Goal: Task Accomplishment & Management: Manage account settings

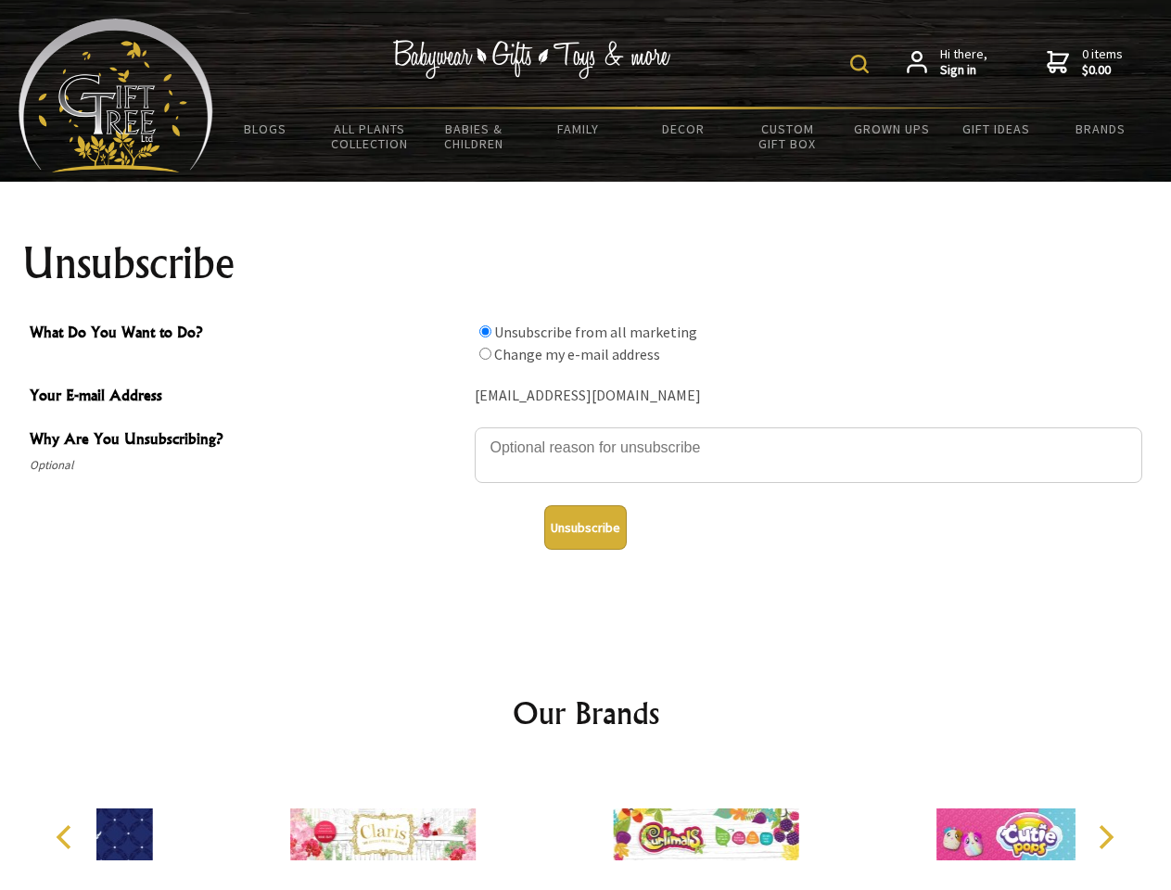
click at [862, 64] on img at bounding box center [859, 64] width 19 height 19
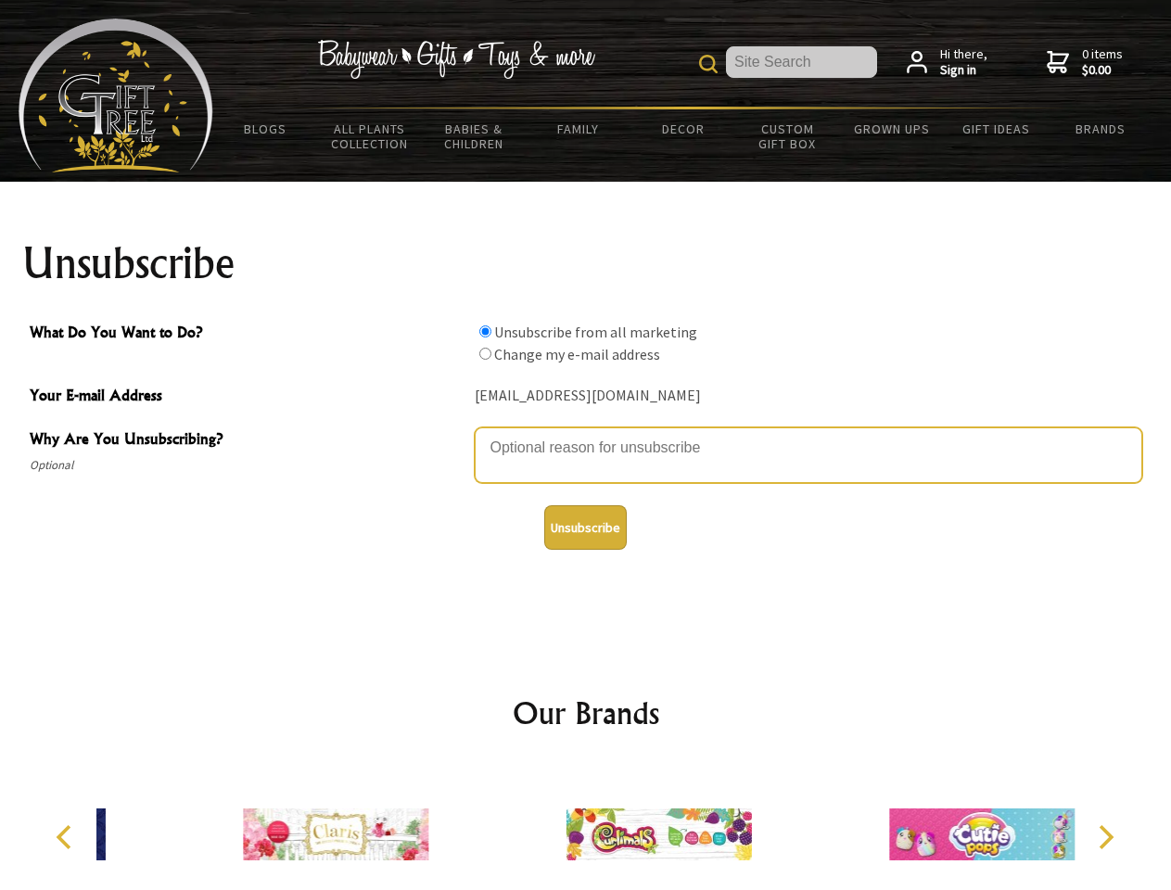
click at [586, 434] on textarea "Why Are You Unsubscribing?" at bounding box center [808, 455] width 667 height 56
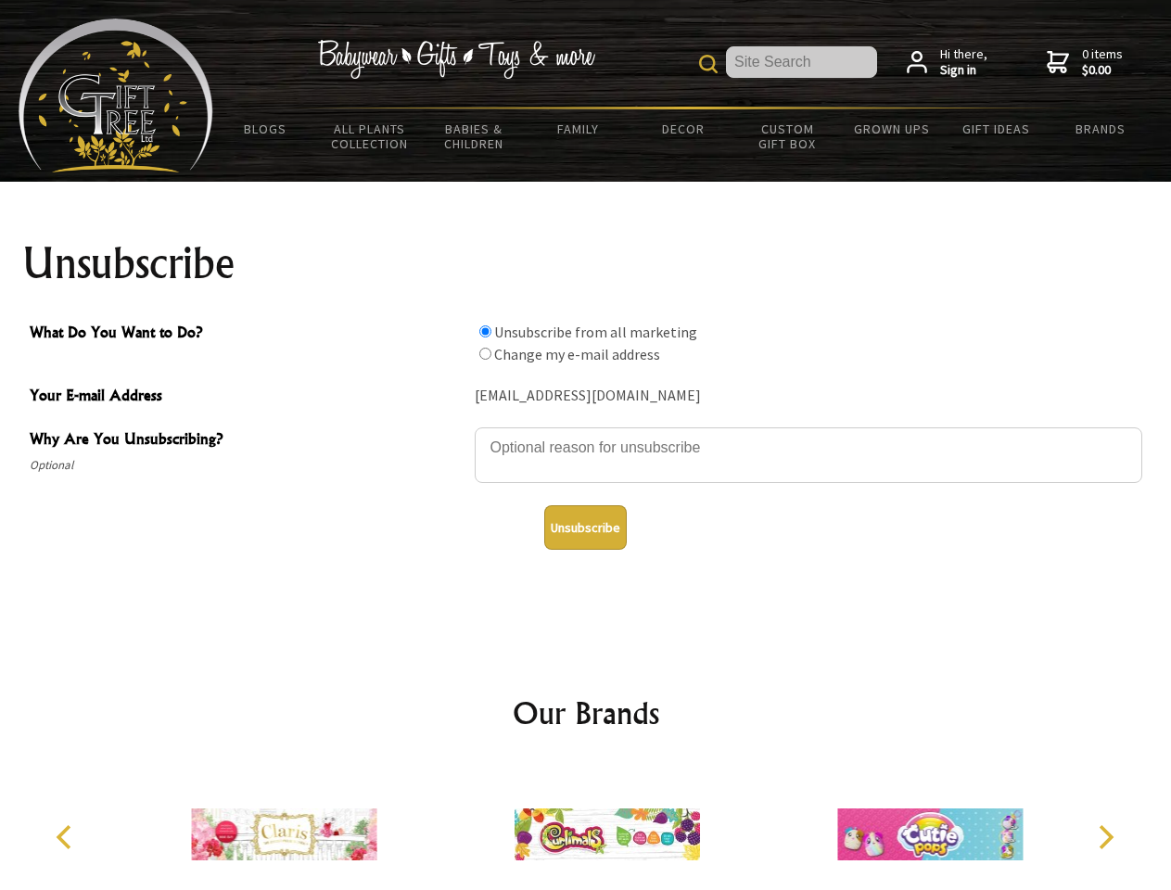
click at [485, 331] on input "What Do You Want to Do?" at bounding box center [485, 331] width 12 height 12
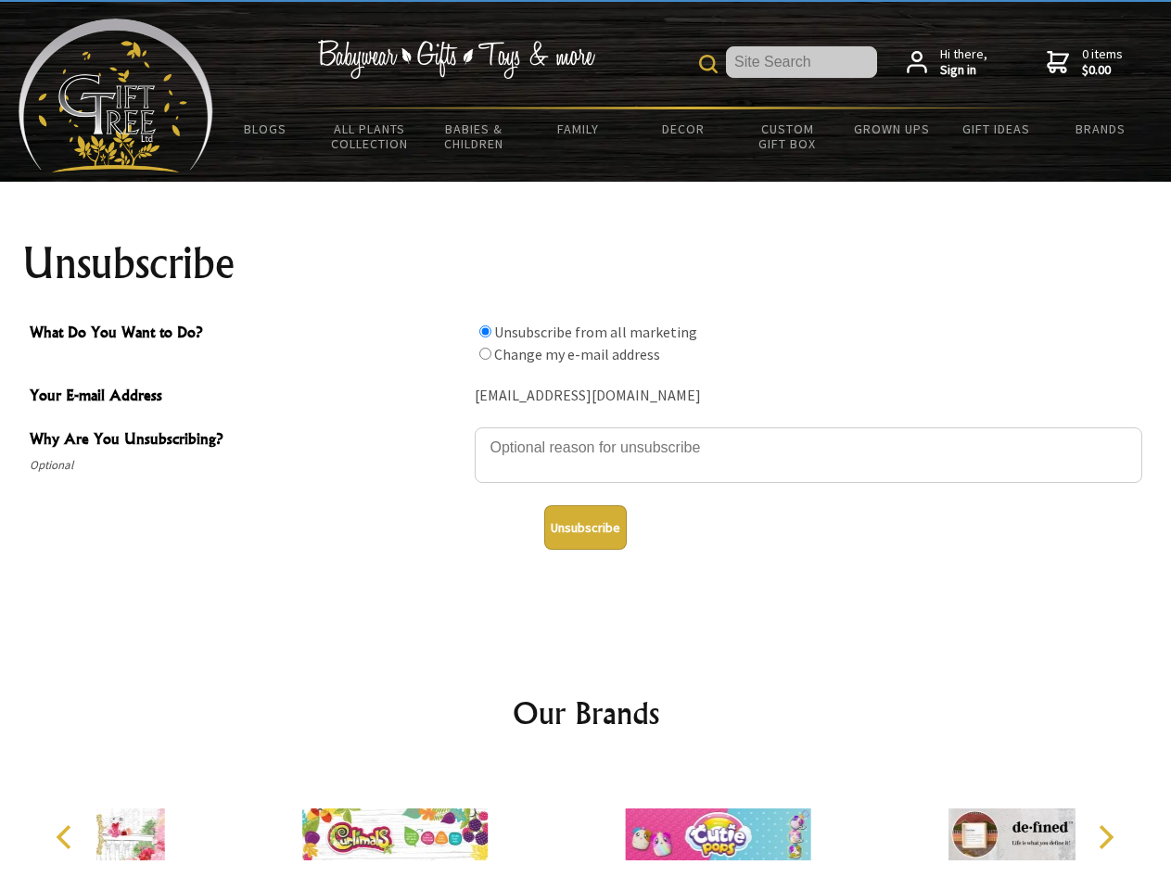
click at [485, 353] on input "What Do You Want to Do?" at bounding box center [485, 354] width 12 height 12
radio input "true"
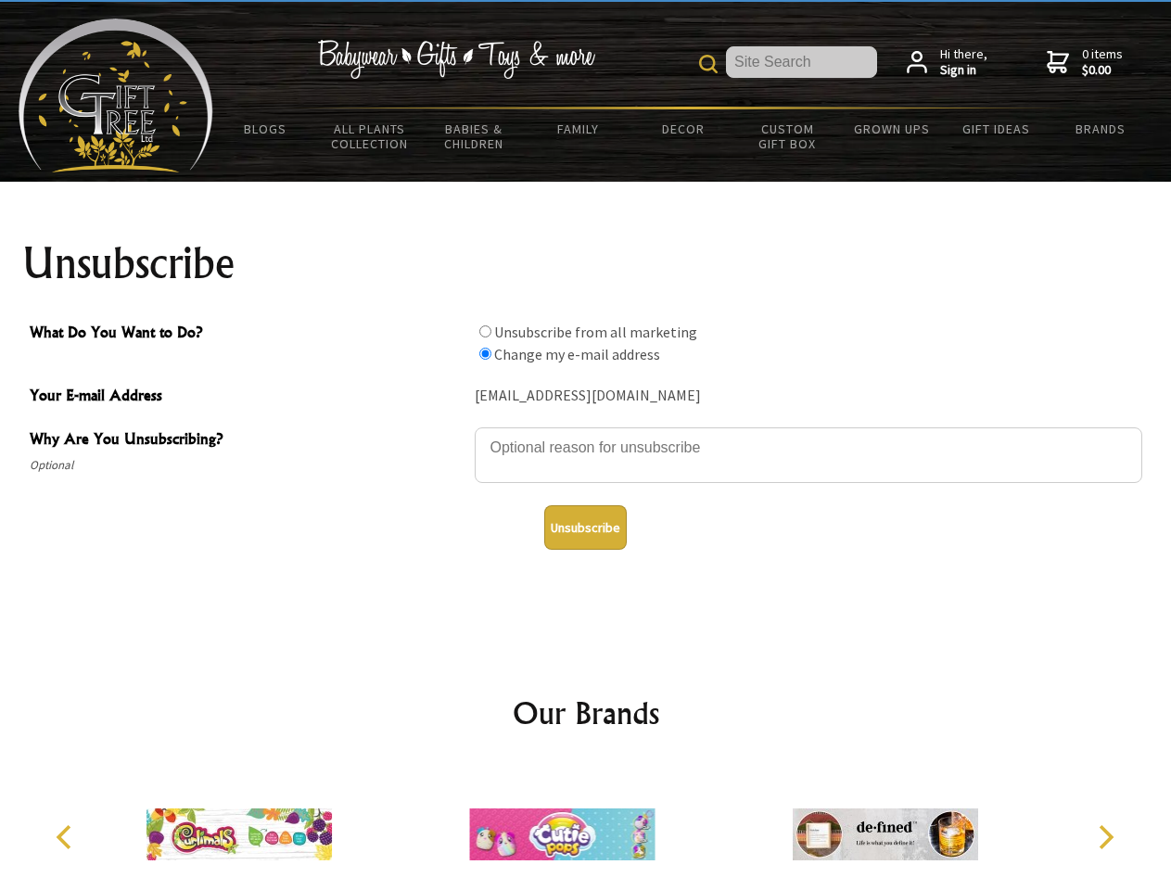
click at [585, 527] on button "Unsubscribe" at bounding box center [585, 527] width 83 height 44
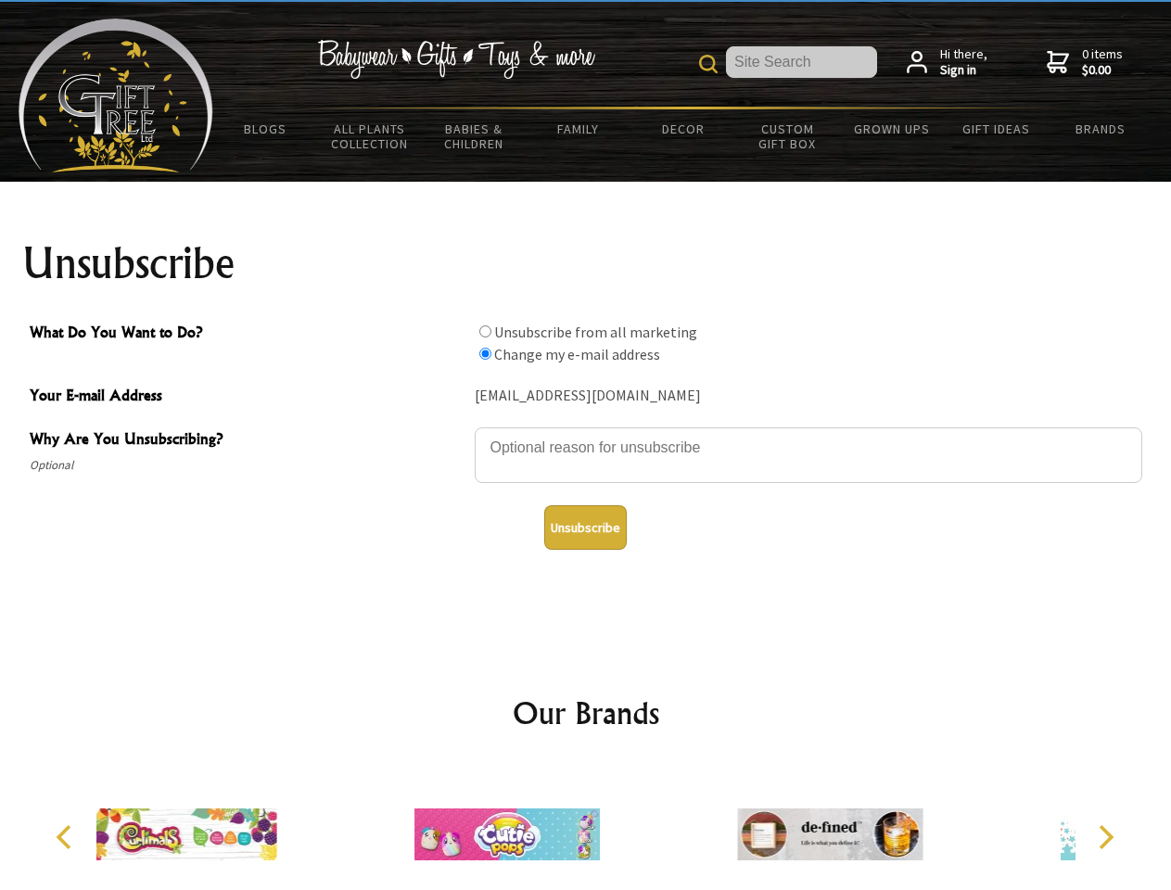
click at [586, 827] on div at bounding box center [507, 837] width 323 height 145
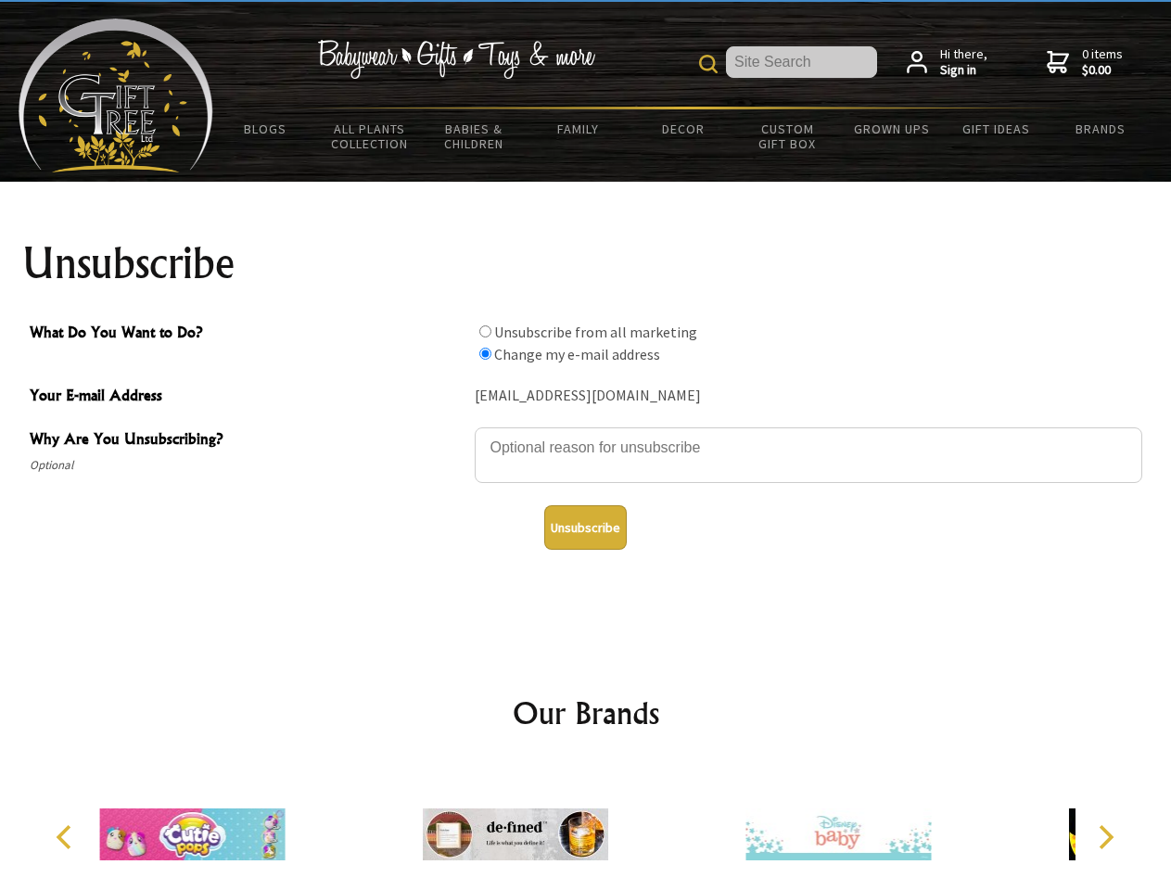
click at [67, 837] on icon "Previous" at bounding box center [66, 837] width 24 height 24
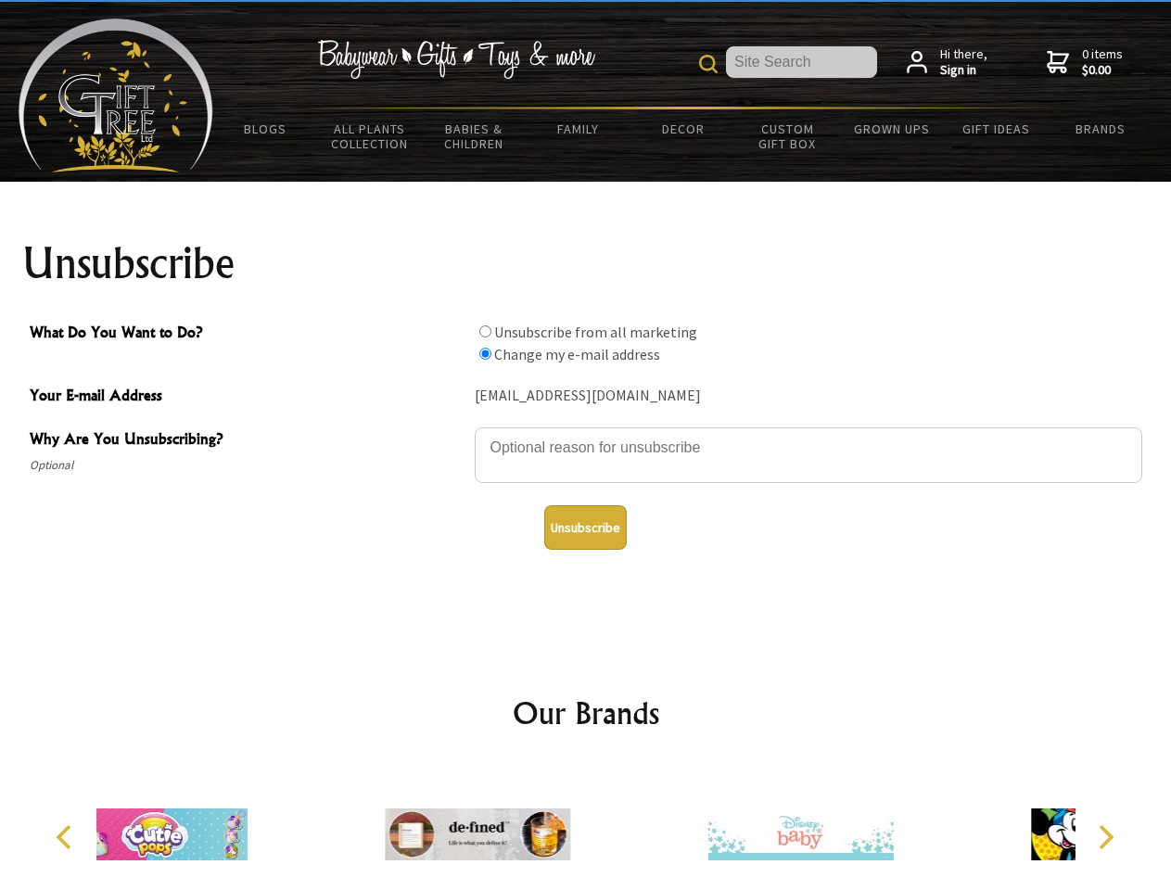
click at [1105, 837] on icon "Next" at bounding box center [1104, 837] width 24 height 24
